Goal: Find specific page/section: Find specific page/section

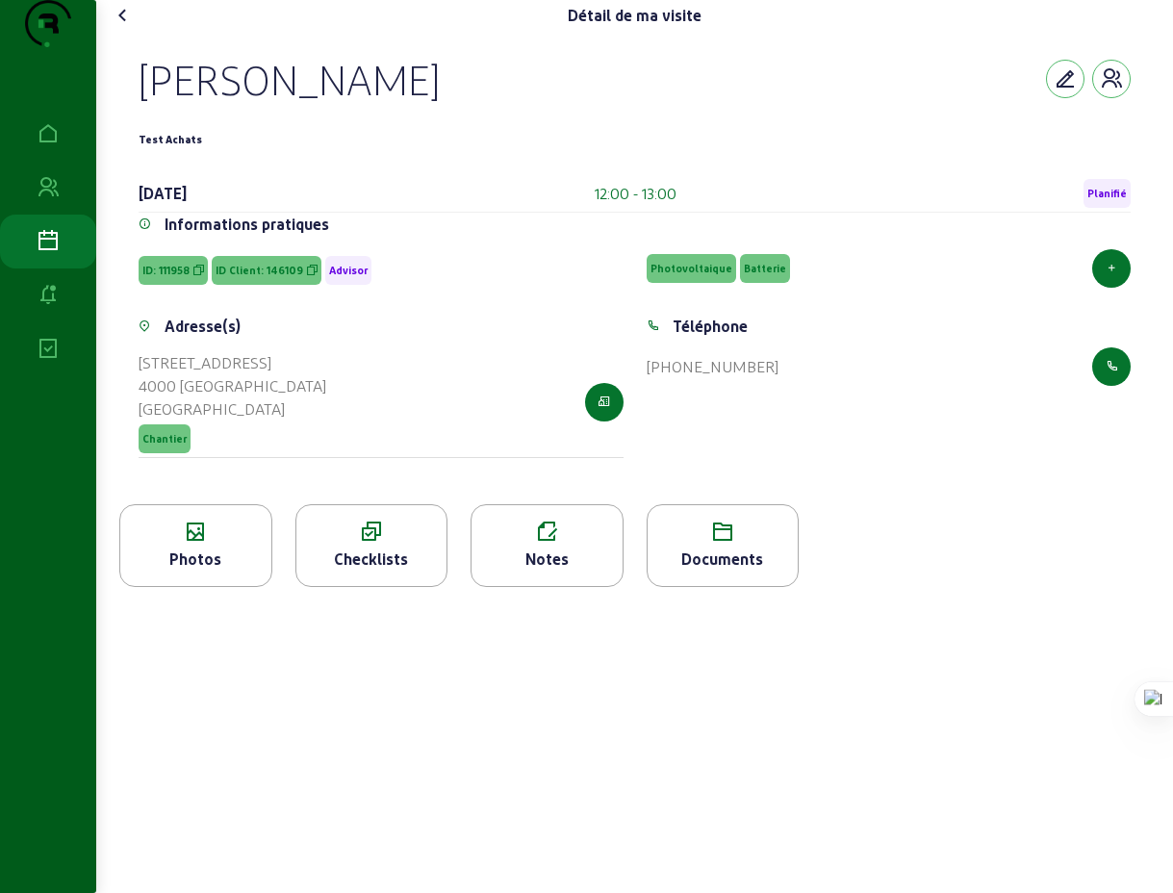
click at [131, 27] on icon at bounding box center [123, 15] width 23 height 23
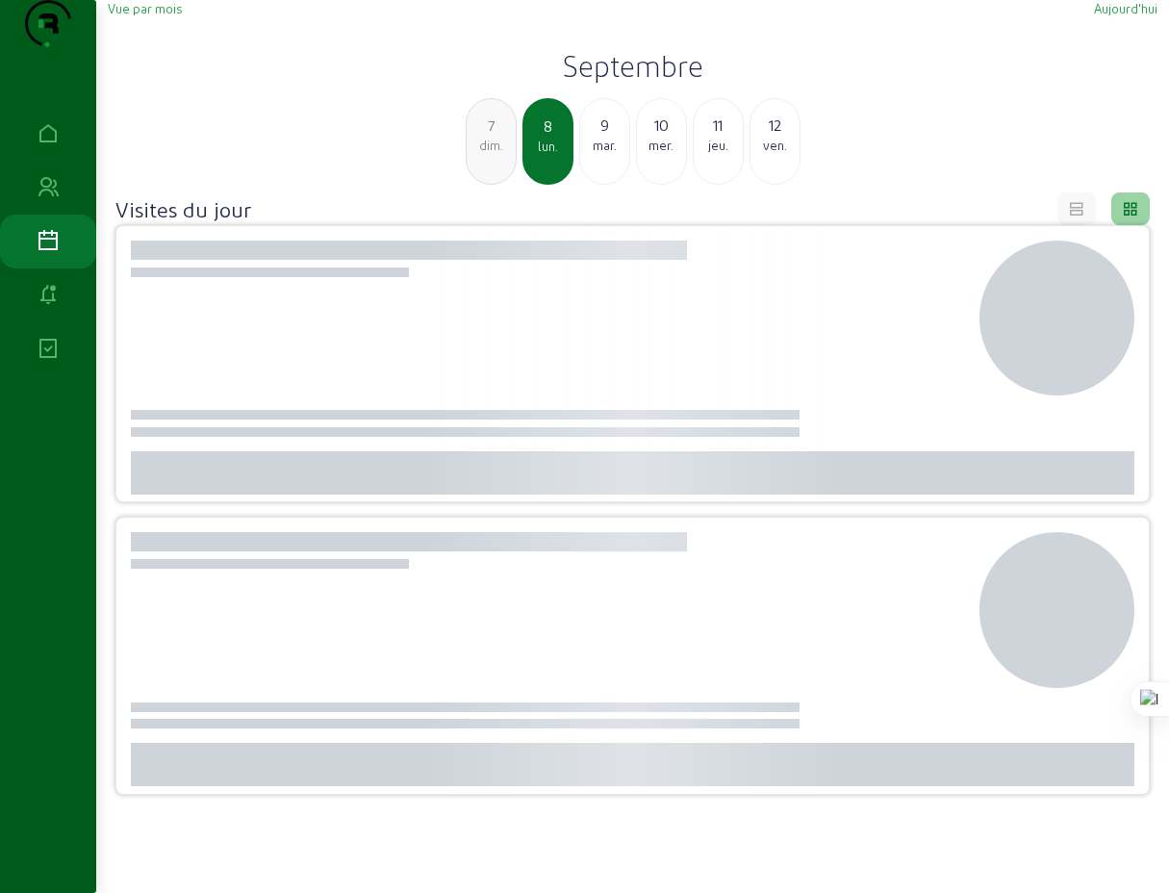
click at [156, 15] on span "Vue par mois" at bounding box center [145, 8] width 74 height 14
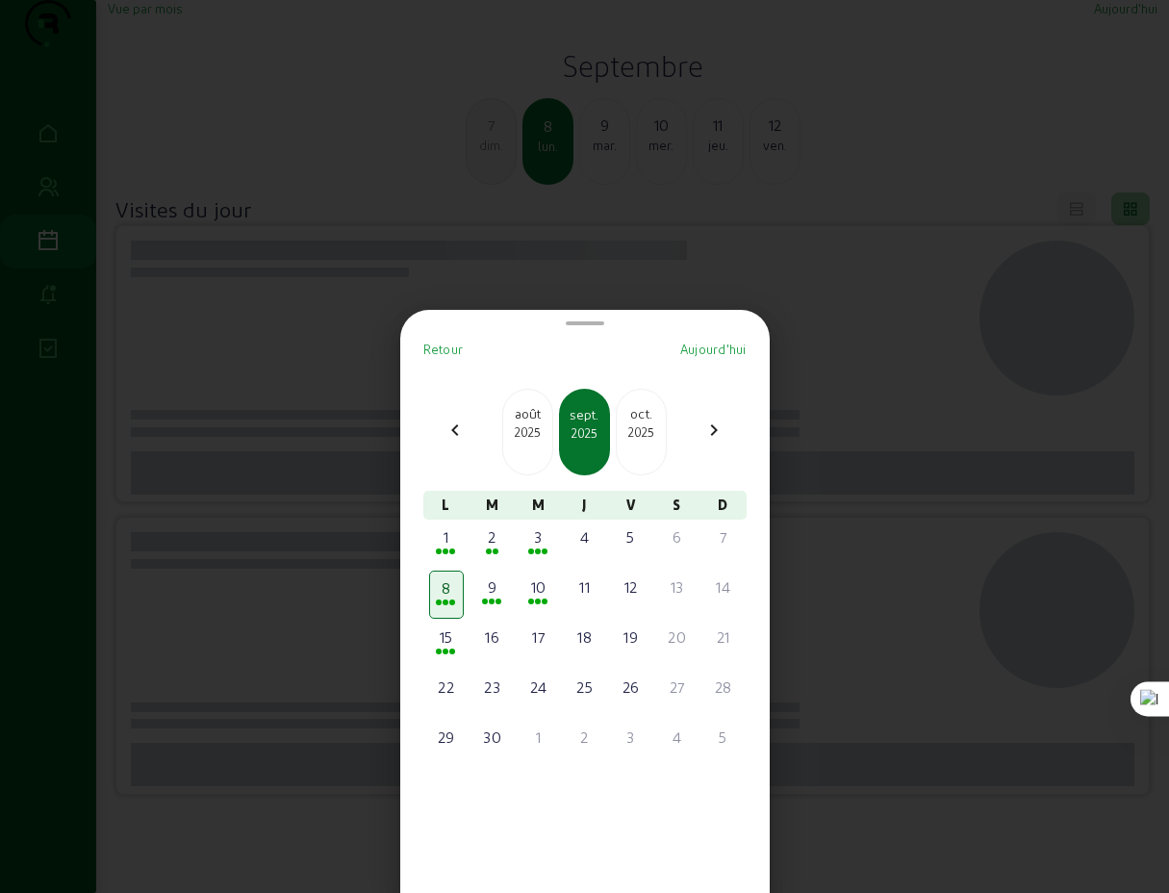
click at [464, 430] on mat-icon "chevron_left" at bounding box center [455, 430] width 23 height 23
click at [500, 751] on span at bounding box center [498, 752] width 6 height 6
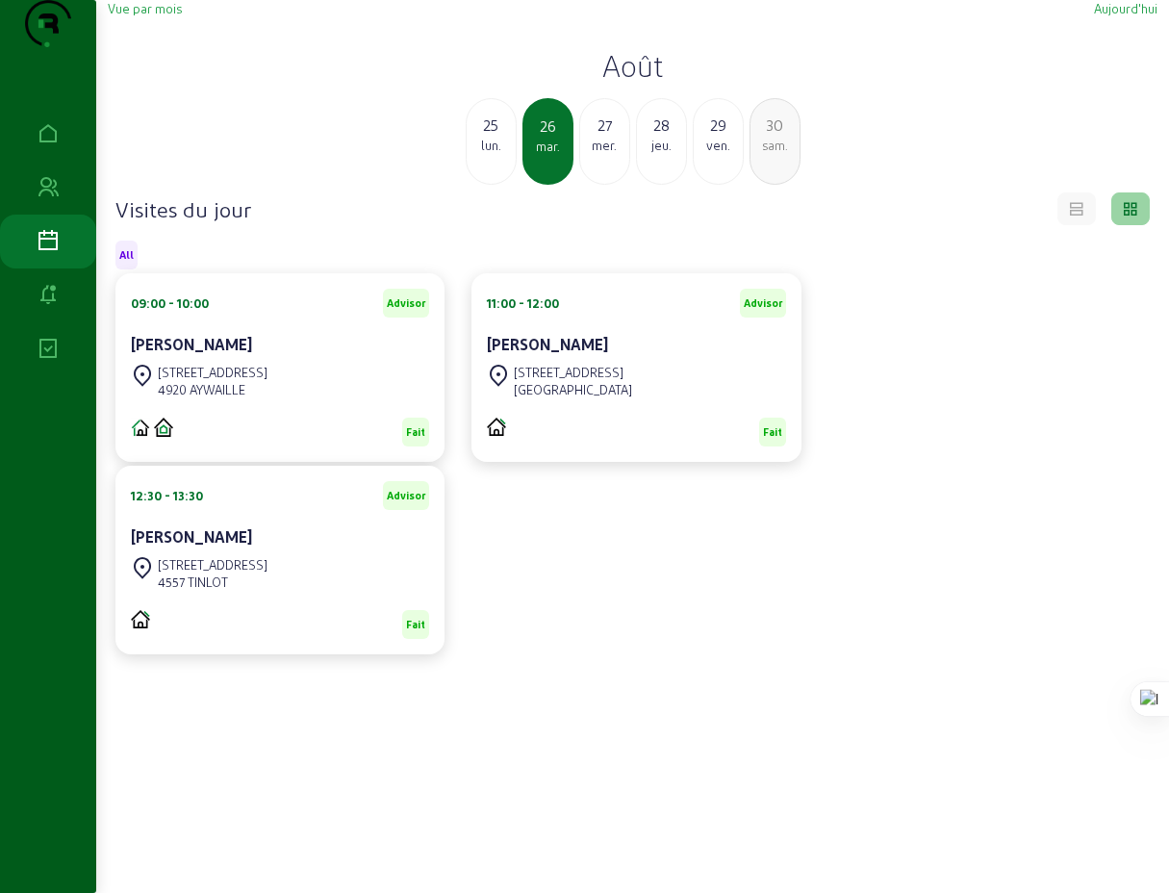
click at [609, 154] on div "mer." at bounding box center [604, 145] width 49 height 17
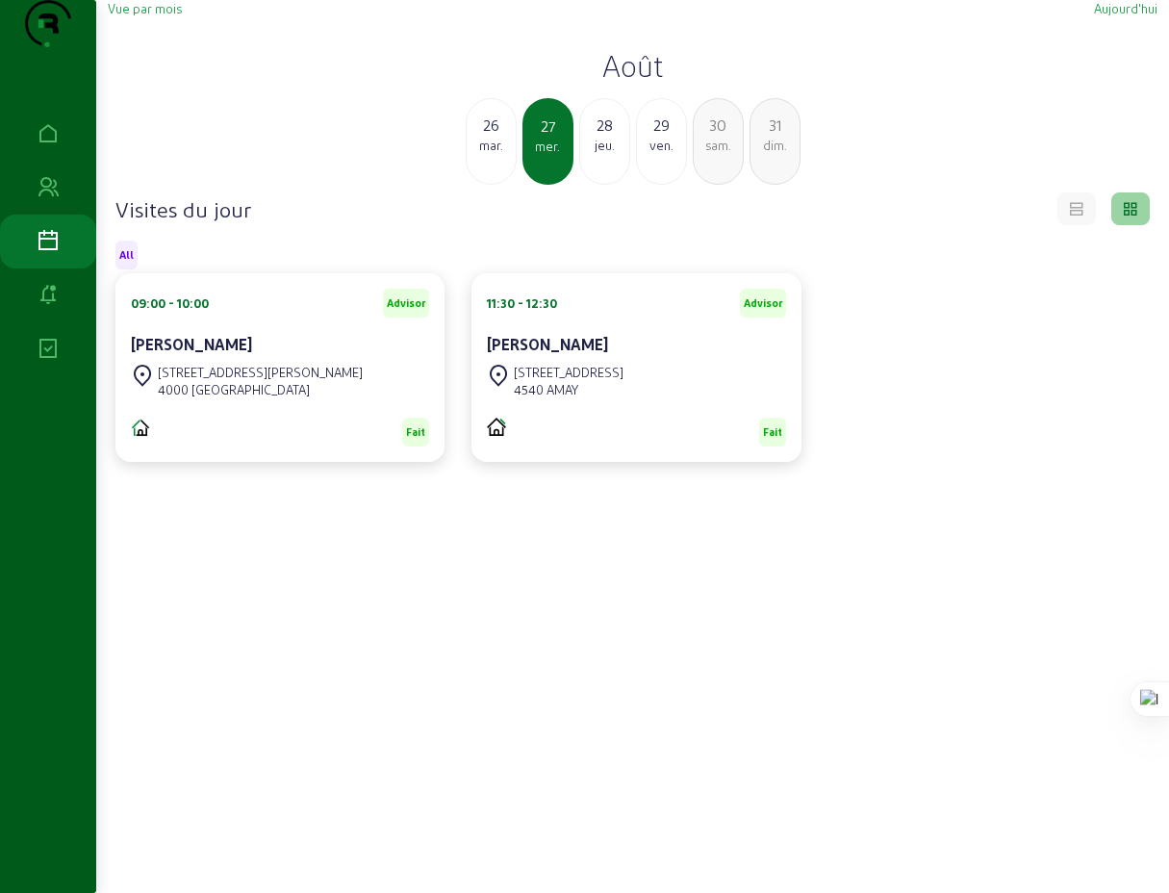
click at [609, 154] on div "jeu." at bounding box center [604, 145] width 49 height 17
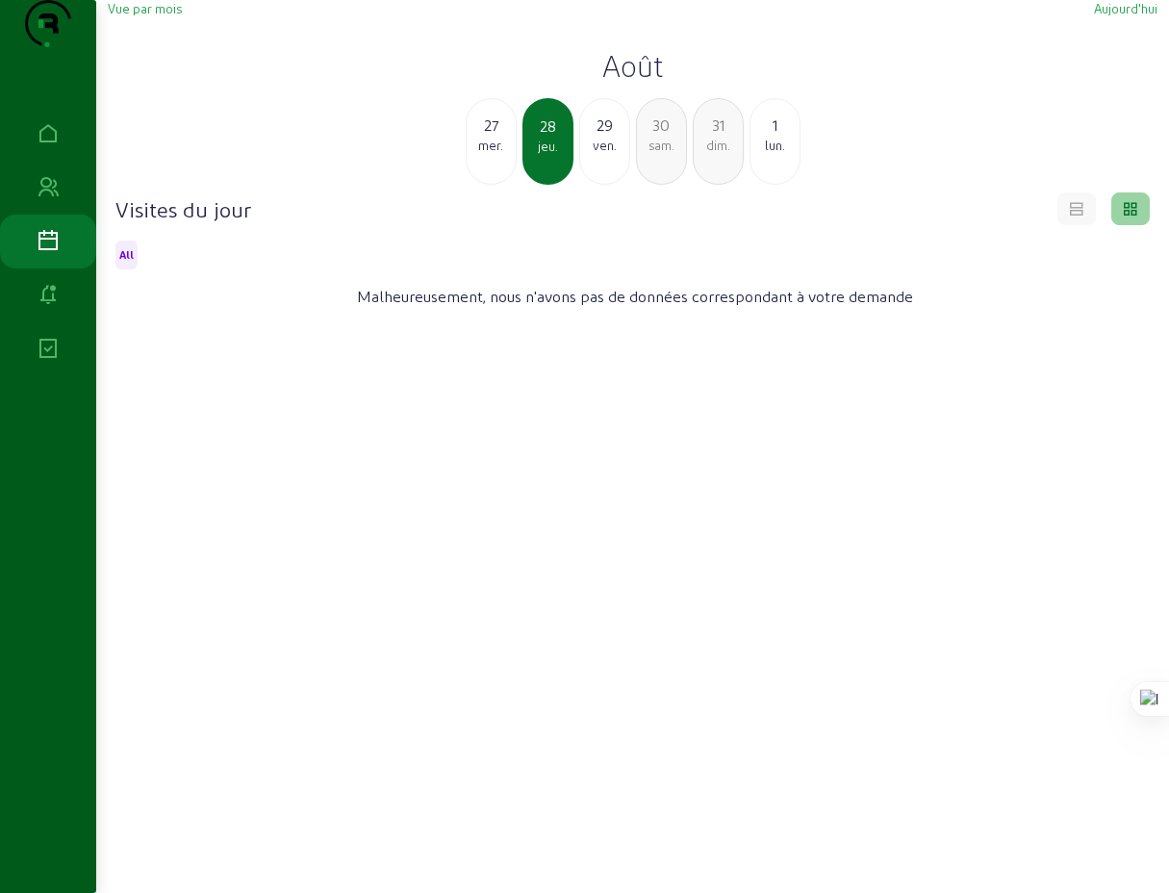
click at [777, 137] on div "1" at bounding box center [774, 125] width 49 height 23
